Goal: Task Accomplishment & Management: Manage account settings

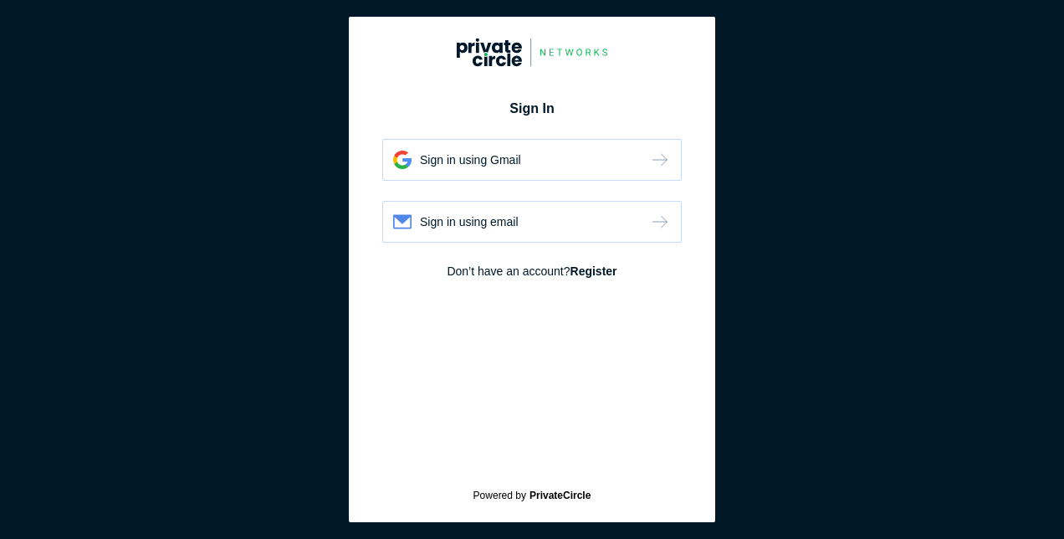
click at [498, 227] on div "Sign in using email" at bounding box center [469, 221] width 99 height 17
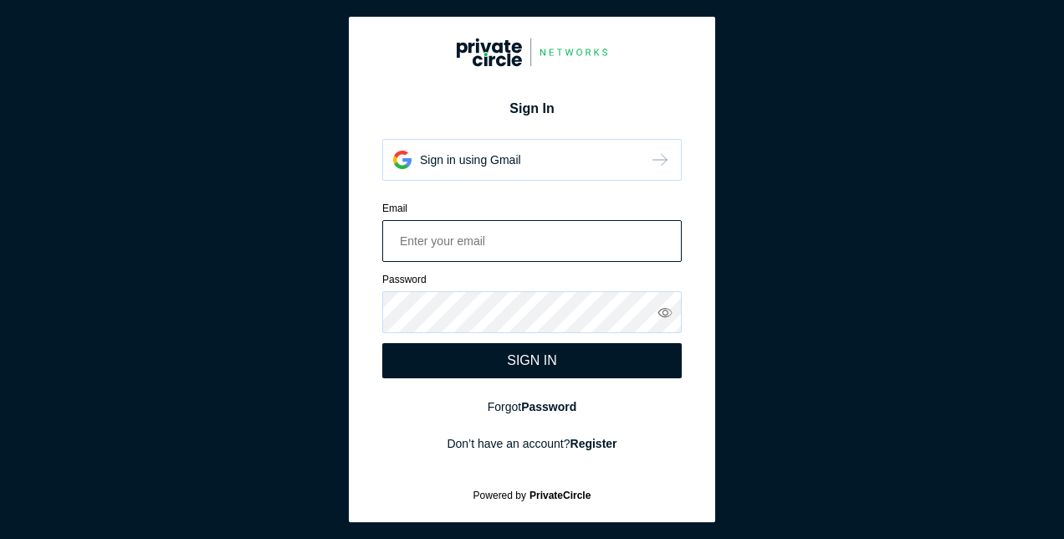
paste input "[PERSON_NAME][EMAIL_ADDRESS][PERSON_NAME][DOMAIN_NAME]"
click at [396, 235] on input "[PERSON_NAME][EMAIL_ADDRESS][PERSON_NAME][DOMAIN_NAME]" at bounding box center [531, 241] width 299 height 42
type input "[PERSON_NAME][EMAIL_ADDRESS][PERSON_NAME][DOMAIN_NAME]"
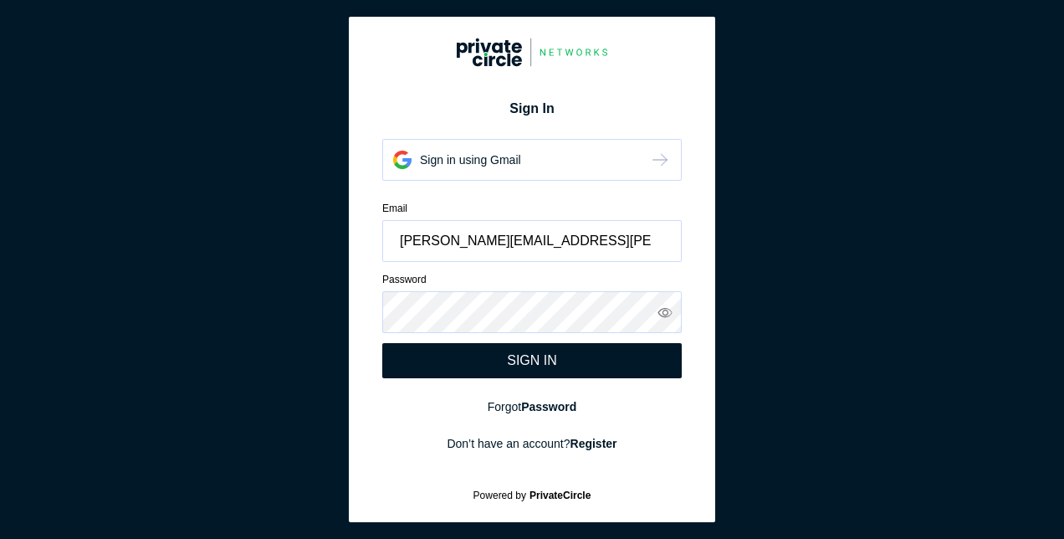
click at [604, 356] on div "SIGN IN" at bounding box center [531, 360] width 299 height 35
click at [400, 243] on input "[PERSON_NAME][EMAIL_ADDRESS][PERSON_NAME][DOMAIN_NAME]" at bounding box center [531, 241] width 299 height 42
drag, startPoint x: 575, startPoint y: 249, endPoint x: 160, endPoint y: 237, distance: 415.8
click at [160, 237] on section "Sign In Sign in using Gmail Sign in using email Email [PERSON_NAME][EMAIL_ADDRE…" at bounding box center [532, 269] width 1064 height 539
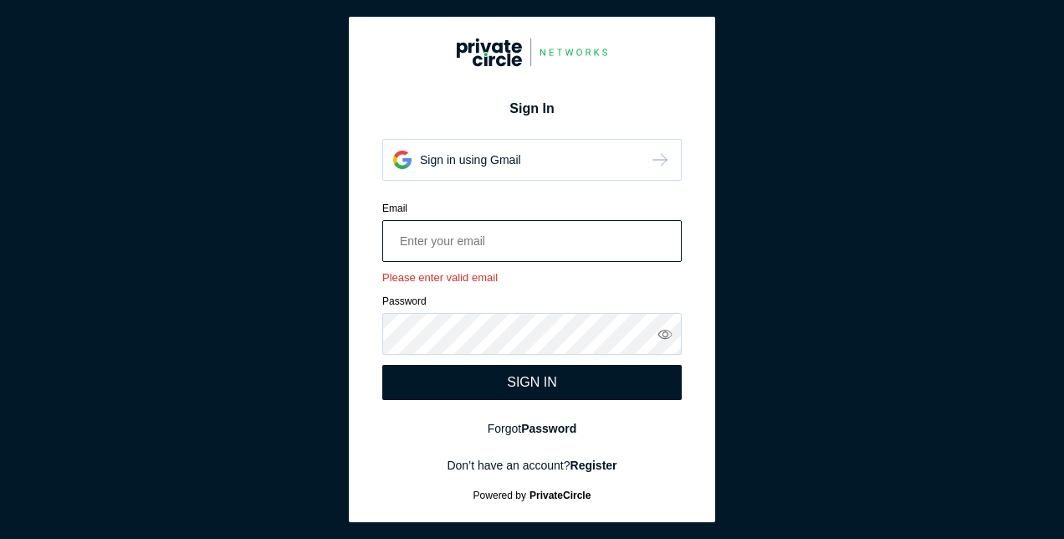
paste input "[PERSON_NAME][EMAIL_ADDRESS][PERSON_NAME][DOMAIN_NAME]"
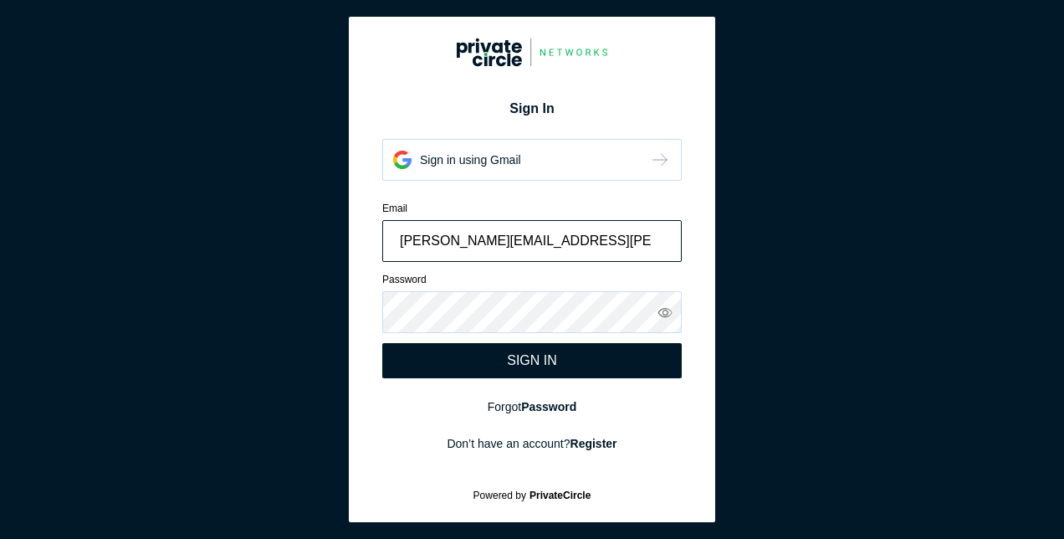
type input "[PERSON_NAME][EMAIL_ADDRESS][PERSON_NAME][DOMAIN_NAME]"
click at [605, 361] on div "SIGN IN" at bounding box center [531, 360] width 299 height 35
click at [764, 212] on section "Sign In Sign in using Gmail Sign in using email Email [PERSON_NAME][EMAIL_ADDRE…" at bounding box center [532, 269] width 1064 height 539
click at [860, 266] on section "Sign In Sign in using Gmail Sign in using email Email [PERSON_NAME][EMAIL_ADDRE…" at bounding box center [532, 269] width 1064 height 539
click at [890, 267] on section "Sign In Sign in using Gmail Sign in using email Email [PERSON_NAME][EMAIL_ADDRE…" at bounding box center [532, 269] width 1064 height 539
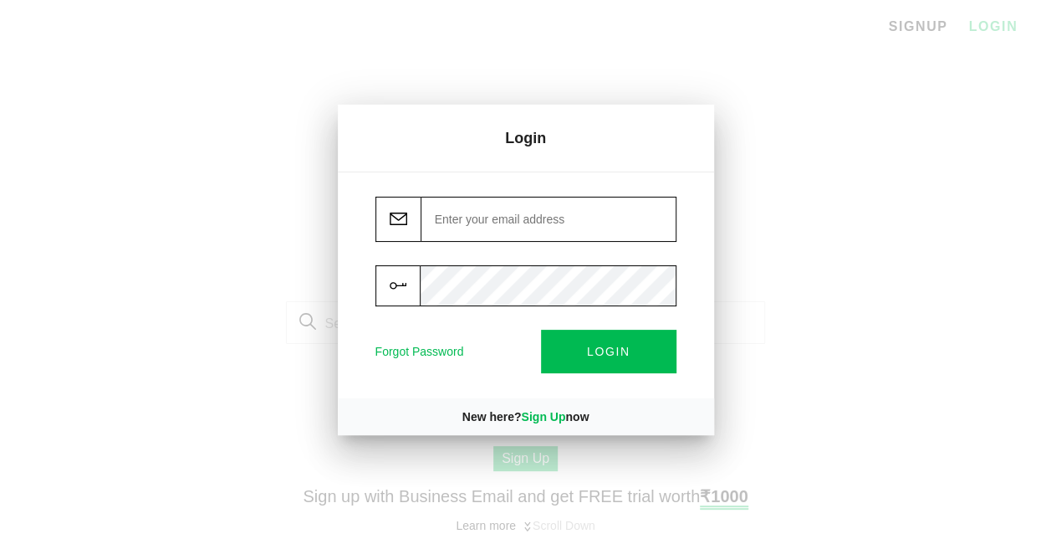
click at [554, 216] on input "email" at bounding box center [549, 219] width 256 height 45
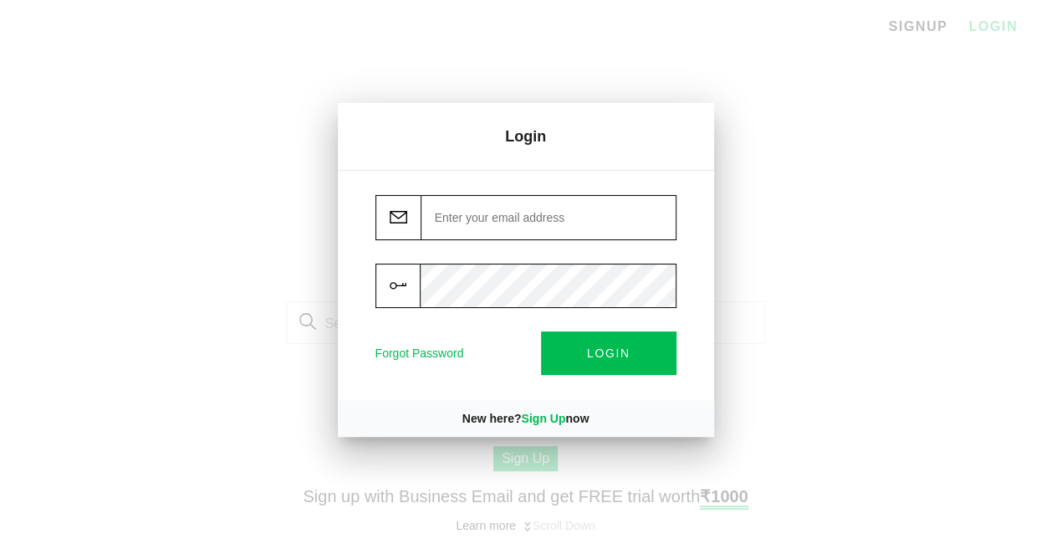
paste input "[PERSON_NAME][EMAIL_ADDRESS][PERSON_NAME][DOMAIN_NAME]"
type input "[PERSON_NAME][EMAIL_ADDRESS][PERSON_NAME][DOMAIN_NAME]"
click at [621, 340] on button "LOGIN" at bounding box center [608, 352] width 135 height 43
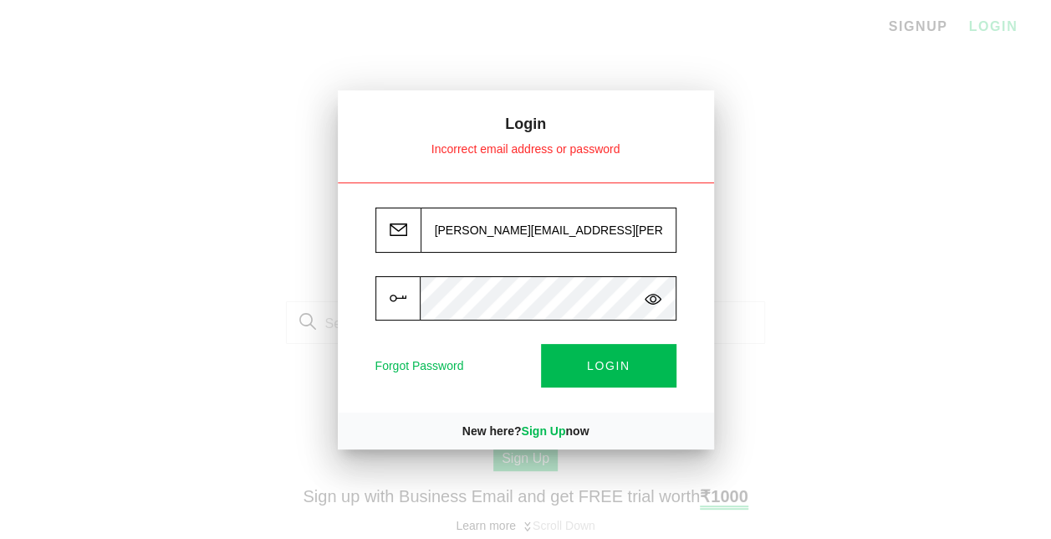
click at [738, 280] on div at bounding box center [525, 269] width 1051 height 539
